Goal: Transaction & Acquisition: Purchase product/service

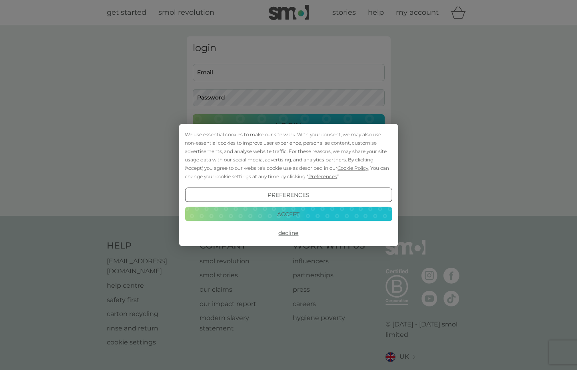
click at [319, 219] on button "Accept" at bounding box center [288, 214] width 207 height 14
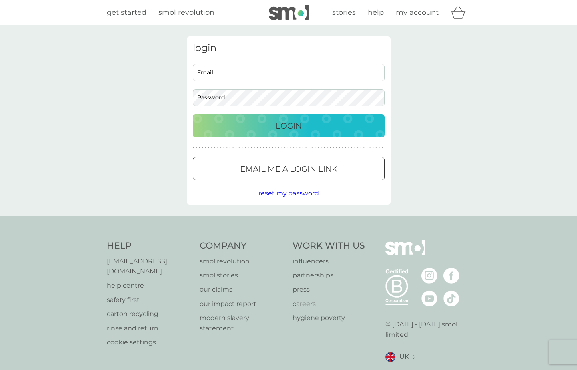
click at [233, 74] on input "Email" at bounding box center [289, 72] width 192 height 17
type input "[EMAIL_ADDRESS][DOMAIN_NAME]"
click at [193, 114] on button "Login" at bounding box center [289, 125] width 192 height 23
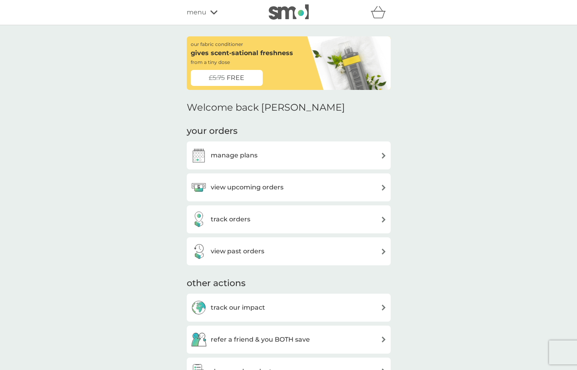
click at [339, 227] on div "track orders" at bounding box center [289, 220] width 196 height 16
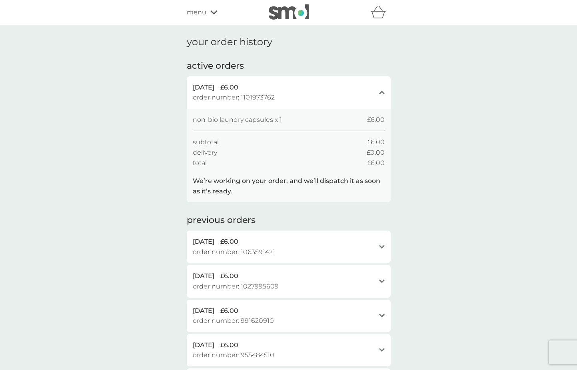
click at [206, 13] on div "menu" at bounding box center [221, 12] width 68 height 10
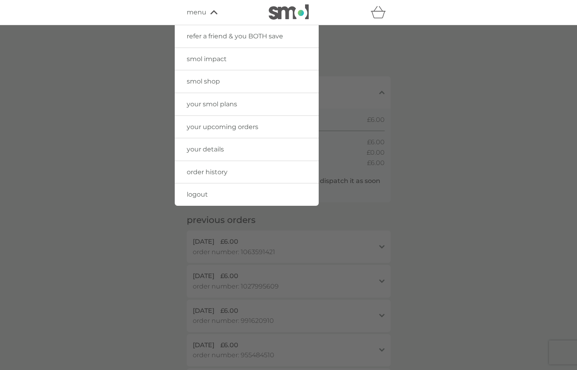
click at [232, 85] on link "smol shop" at bounding box center [247, 81] width 144 height 22
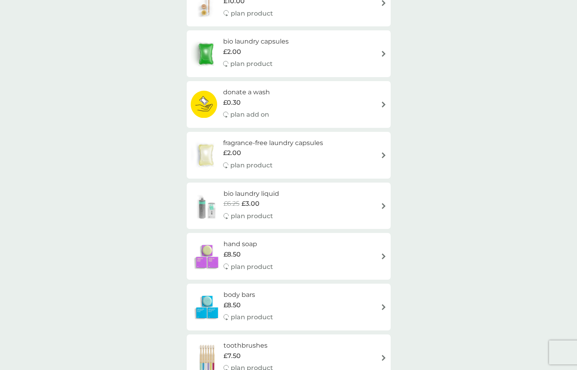
scroll to position [495, 0]
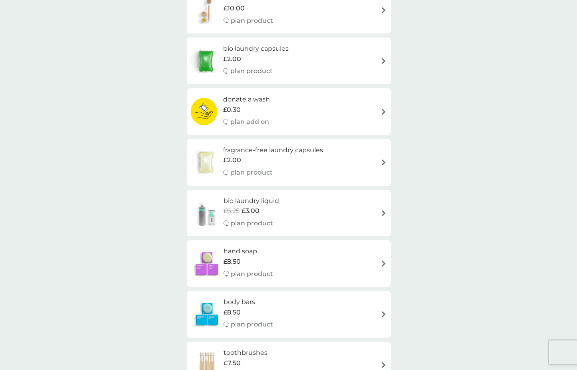
click at [241, 70] on p "plan product" at bounding box center [251, 71] width 42 height 10
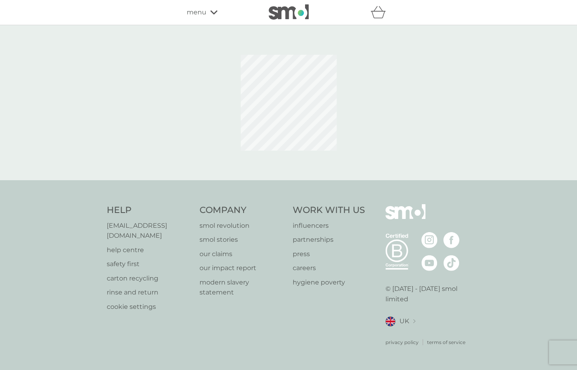
select select "42"
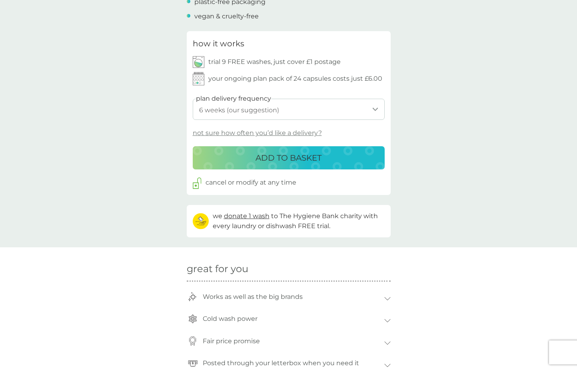
scroll to position [362, 0]
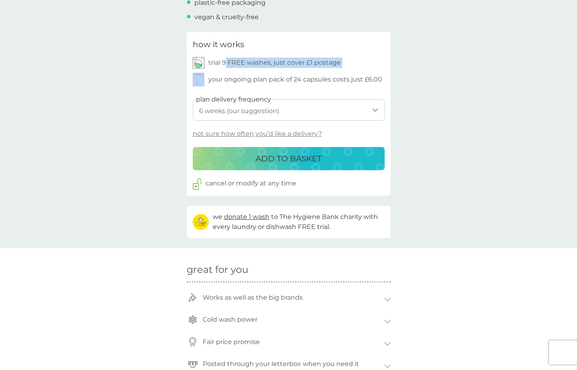
drag, startPoint x: 225, startPoint y: 62, endPoint x: 224, endPoint y: 73, distance: 11.2
click at [224, 73] on div "how it works trial 9 FREE washes, just cover £1 postage your ongoing plan pack …" at bounding box center [288, 62] width 190 height 48
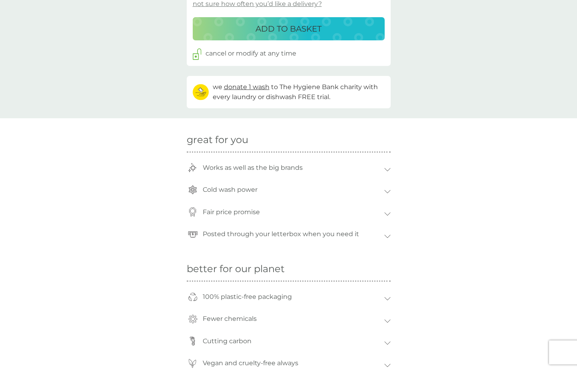
scroll to position [459, 0]
